Goal: Transaction & Acquisition: Purchase product/service

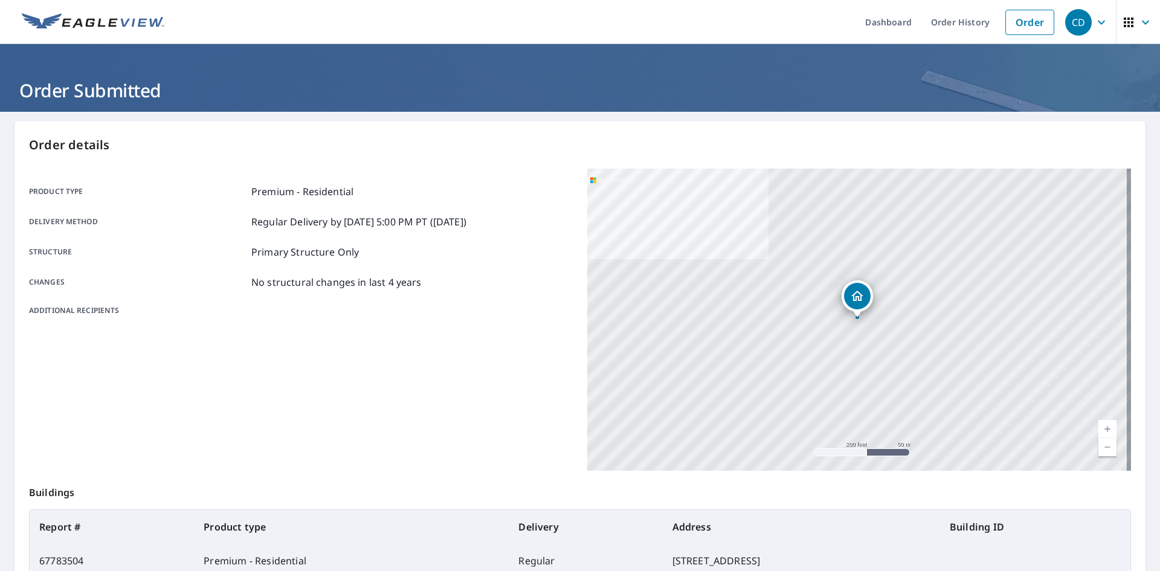
scroll to position [140, 0]
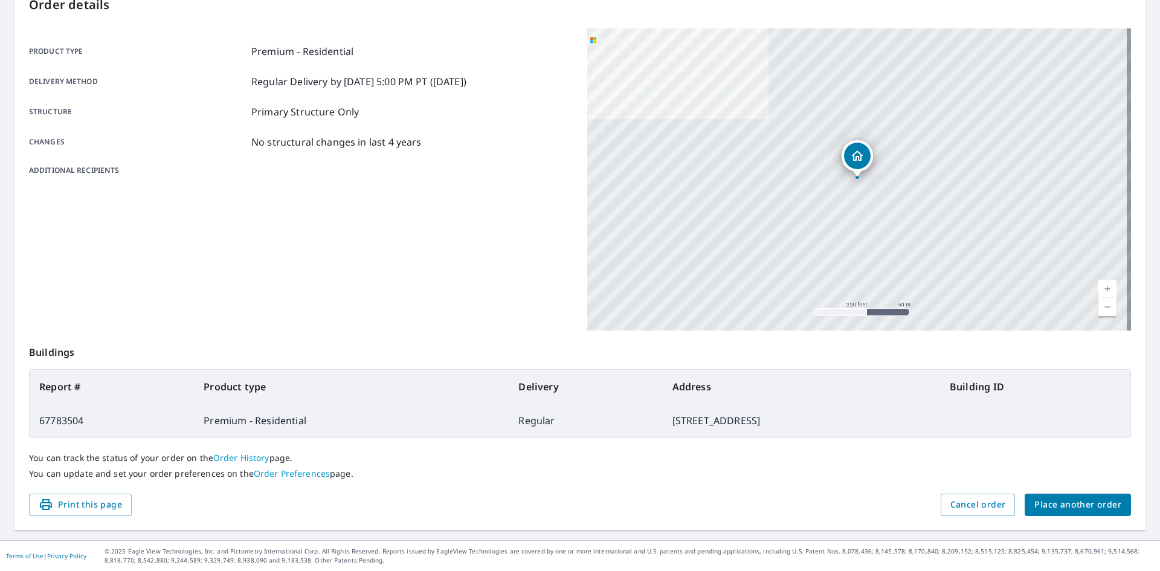
click at [1082, 503] on span "Place another order" at bounding box center [1077, 504] width 87 height 15
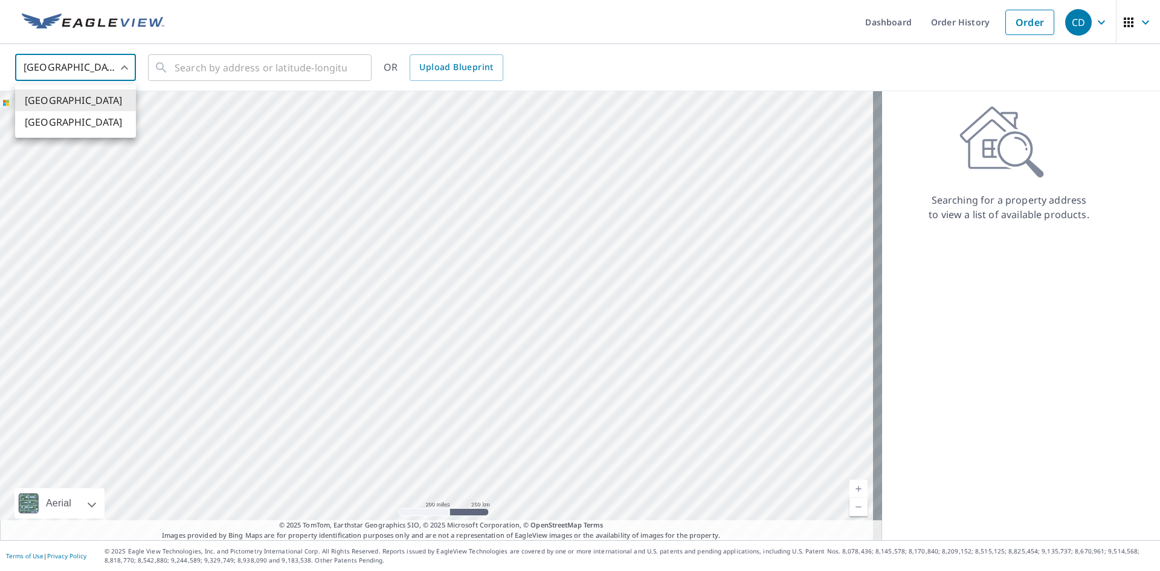
click at [120, 62] on body "CD CD Dashboard Order History Order CD United States US ​ ​ OR Upload Blueprint…" at bounding box center [580, 285] width 1160 height 571
click at [106, 121] on li "[GEOGRAPHIC_DATA]" at bounding box center [75, 122] width 121 height 22
type input "CA"
click at [221, 67] on input "text" at bounding box center [261, 68] width 172 height 34
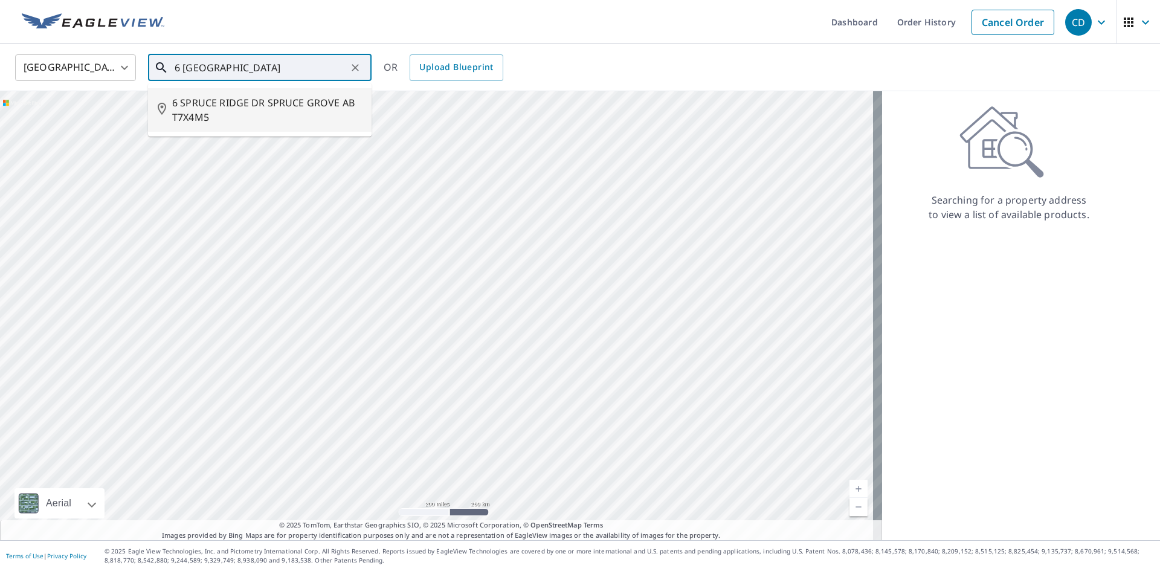
click at [225, 106] on span "6 SPRUCE RIDGE DR SPRUCE GROVE AB T7X4M5" at bounding box center [267, 109] width 190 height 29
type input "6 SPRUCE RIDGE DR SPRUCE GROVE AB T7X4M5"
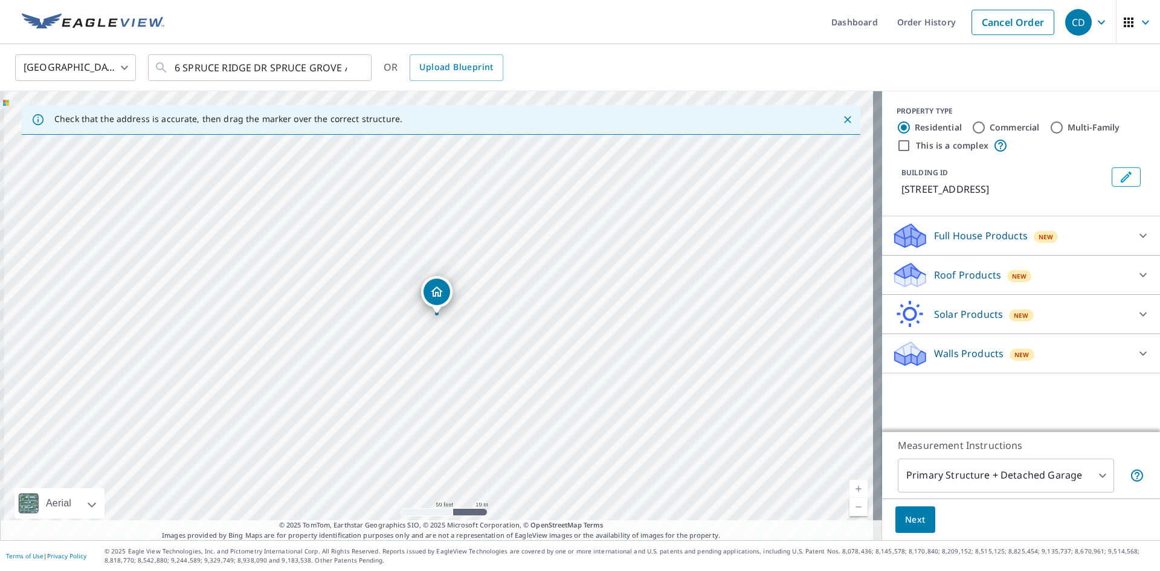
drag, startPoint x: 532, startPoint y: 235, endPoint x: 424, endPoint y: 376, distance: 177.7
click at [424, 376] on div "6 SPRUCE RIDGE DR SPRUCE GROVE AB T7X4M5" at bounding box center [441, 315] width 882 height 449
drag, startPoint x: 455, startPoint y: 418, endPoint x: 434, endPoint y: 420, distance: 20.6
click at [434, 420] on div "6 SPRUCE RIDGE DR SPRUCE GROVE AB T7X4M5" at bounding box center [441, 315] width 882 height 449
drag, startPoint x: 492, startPoint y: 300, endPoint x: 481, endPoint y: 330, distance: 31.5
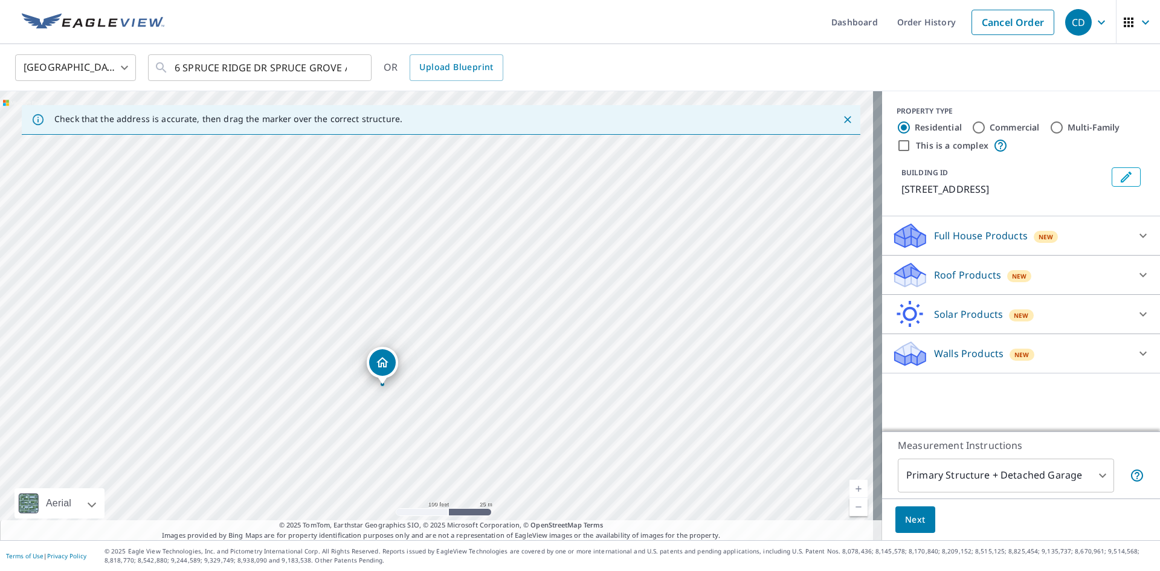
click at [484, 332] on div "6 SPRUCE RIDGE DR SPRUCE GROVE AB T7X4M5" at bounding box center [441, 315] width 882 height 449
drag, startPoint x: 381, startPoint y: 393, endPoint x: 401, endPoint y: 346, distance: 51.4
drag, startPoint x: 422, startPoint y: 310, endPoint x: 415, endPoint y: 274, distance: 36.4
click at [908, 279] on icon at bounding box center [910, 270] width 31 height 15
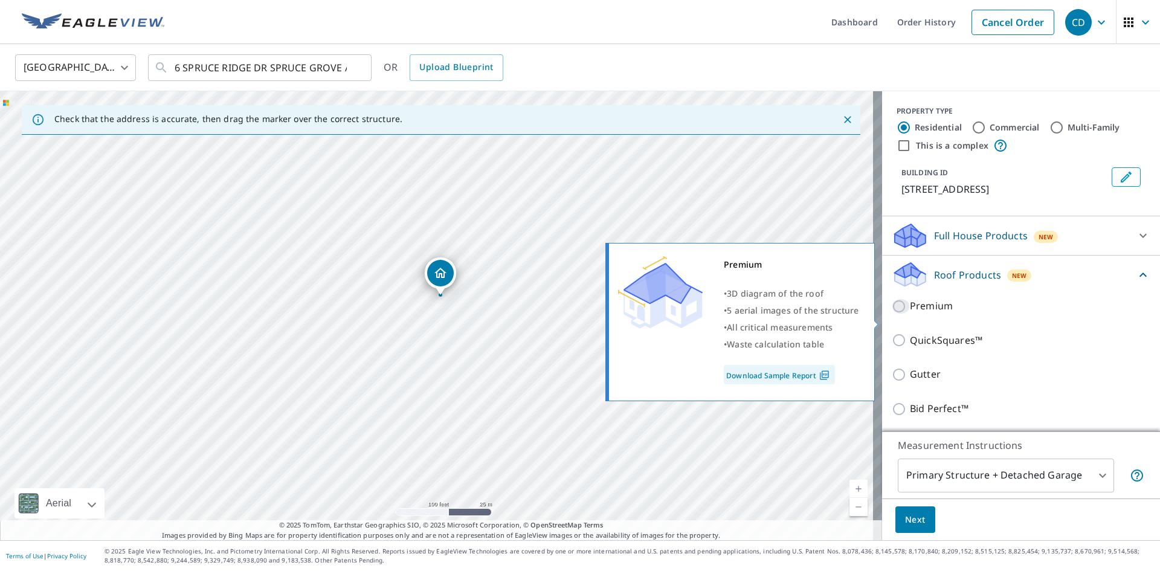
click at [892, 314] on input "Premium" at bounding box center [901, 306] width 18 height 15
checkbox input "true"
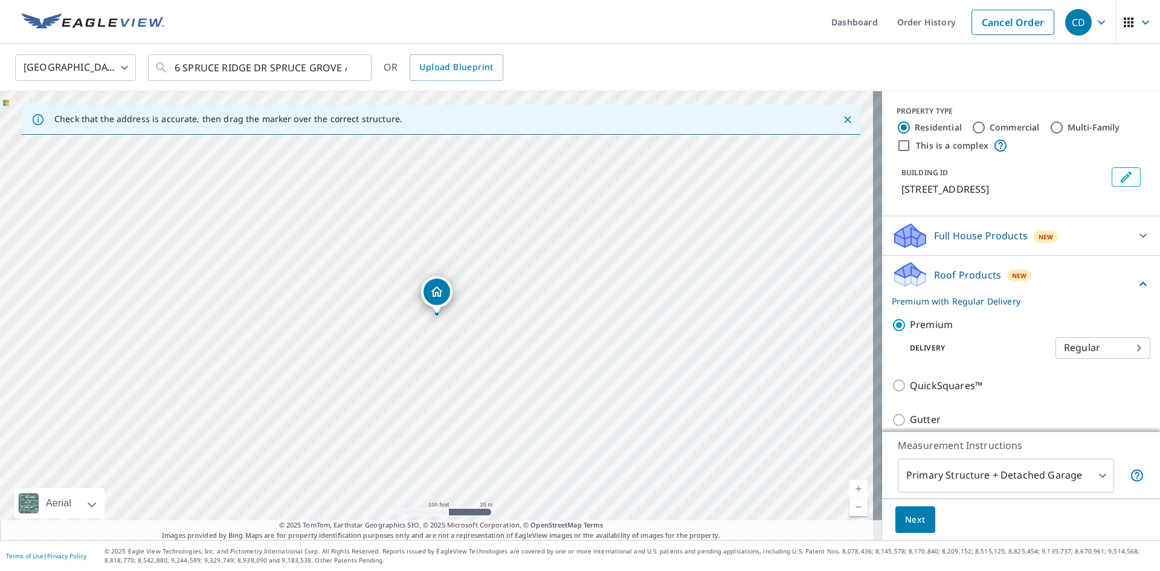
click at [958, 477] on body "CD CD Dashboard Order History Cancel Order CD Canada CA ​ 6 SPRUCE RIDGE DR SPR…" at bounding box center [580, 285] width 1160 height 571
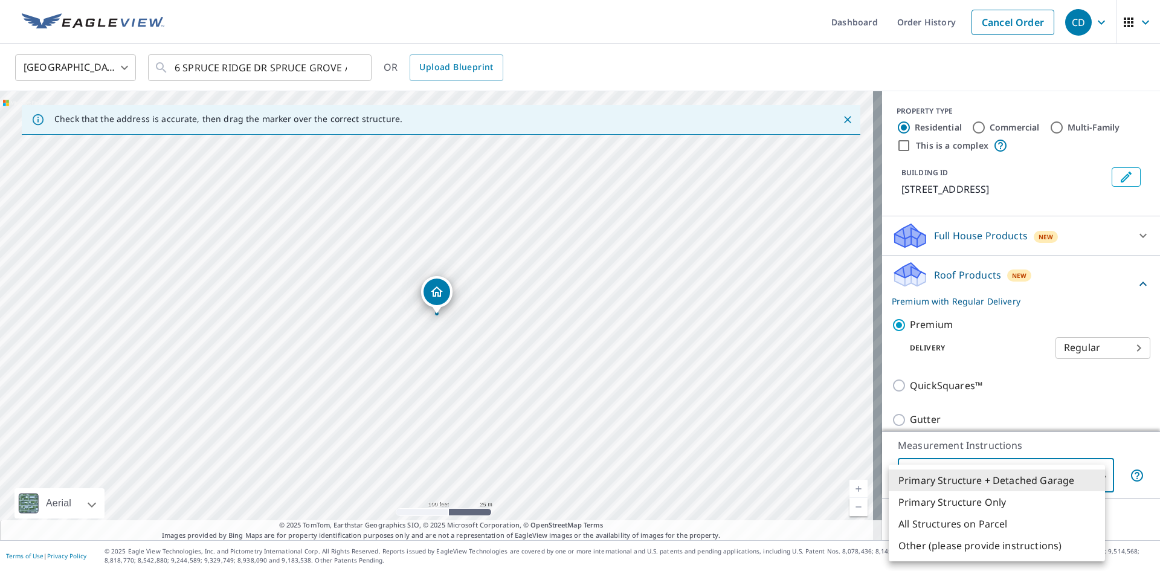
click at [936, 500] on li "Primary Structure Only" at bounding box center [997, 502] width 216 height 22
type input "2"
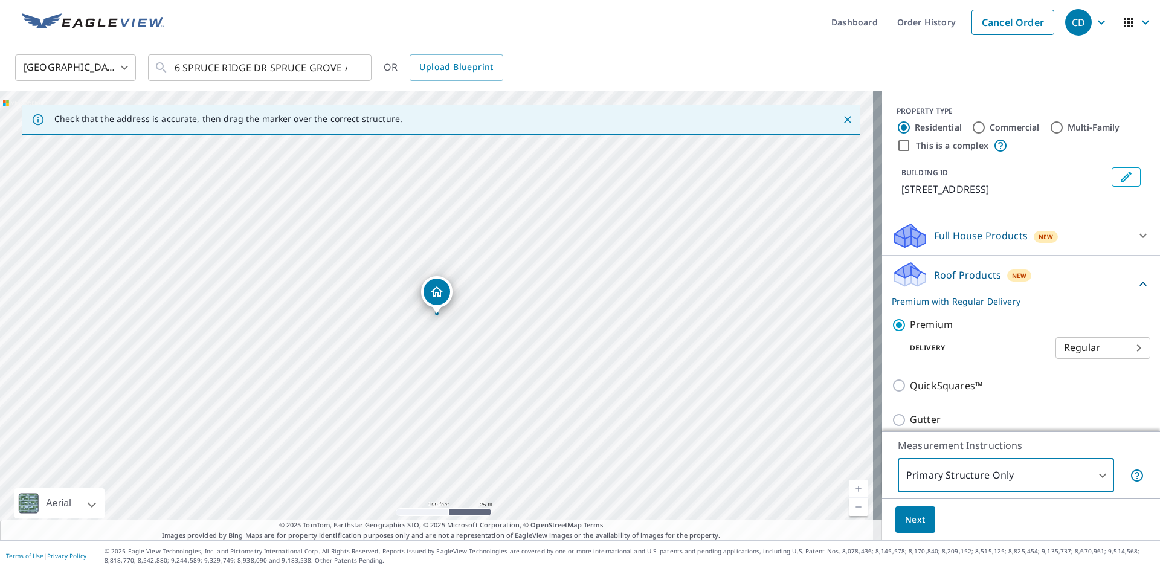
click at [909, 519] on span "Next" at bounding box center [915, 519] width 21 height 15
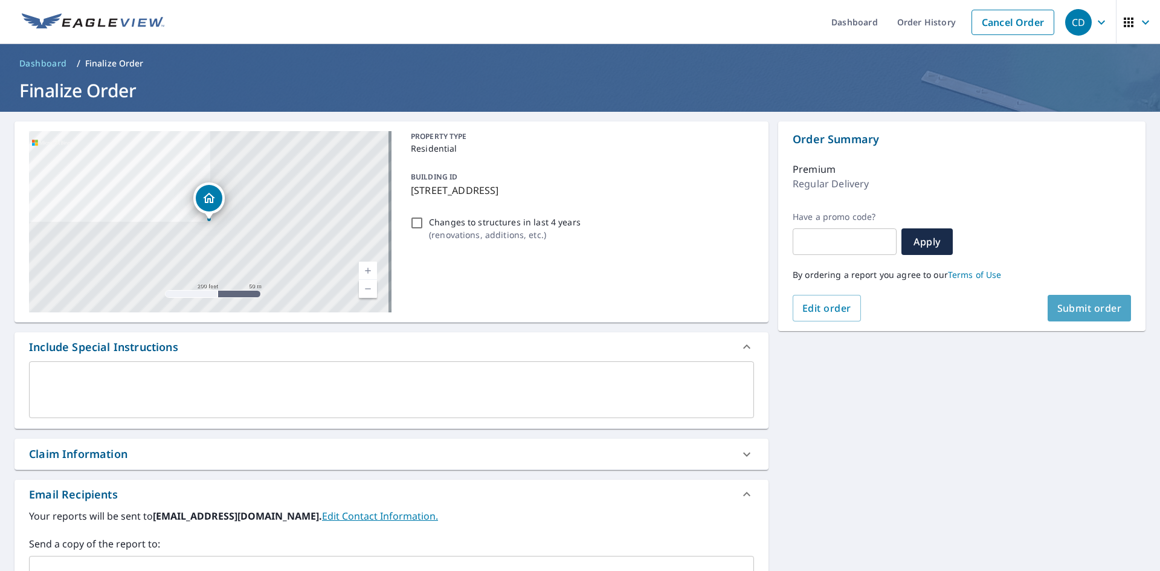
click at [1078, 307] on span "Submit order" at bounding box center [1089, 308] width 65 height 13
checkbox input "true"
